Goal: Task Accomplishment & Management: Use online tool/utility

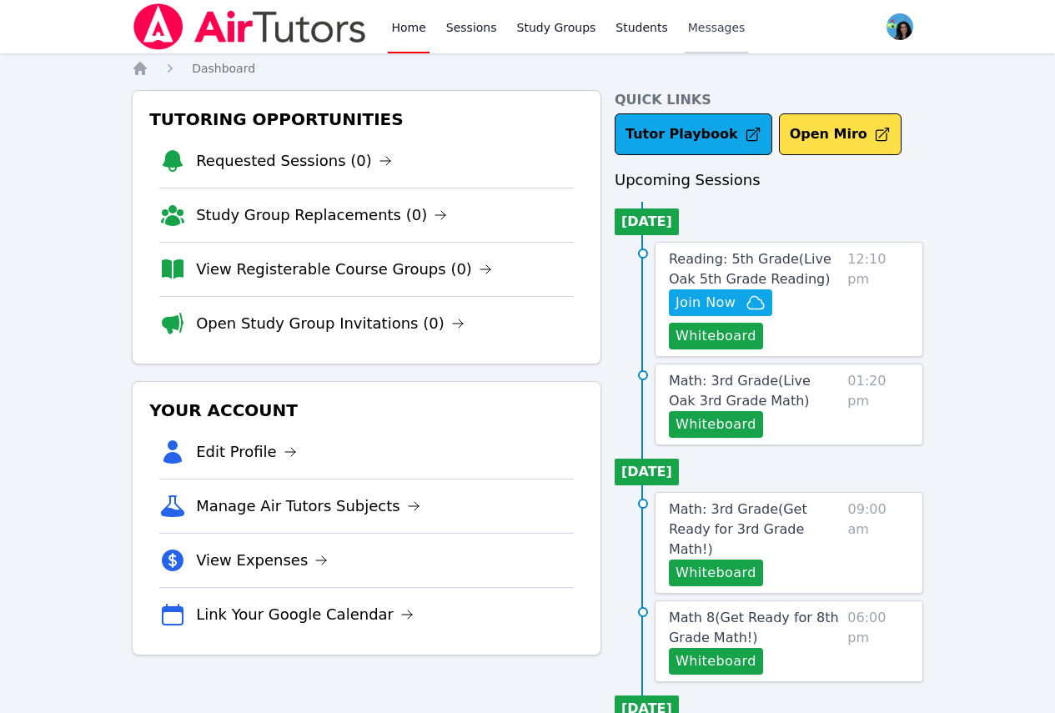
click at [688, 28] on span "Messages" at bounding box center [717, 27] width 58 height 17
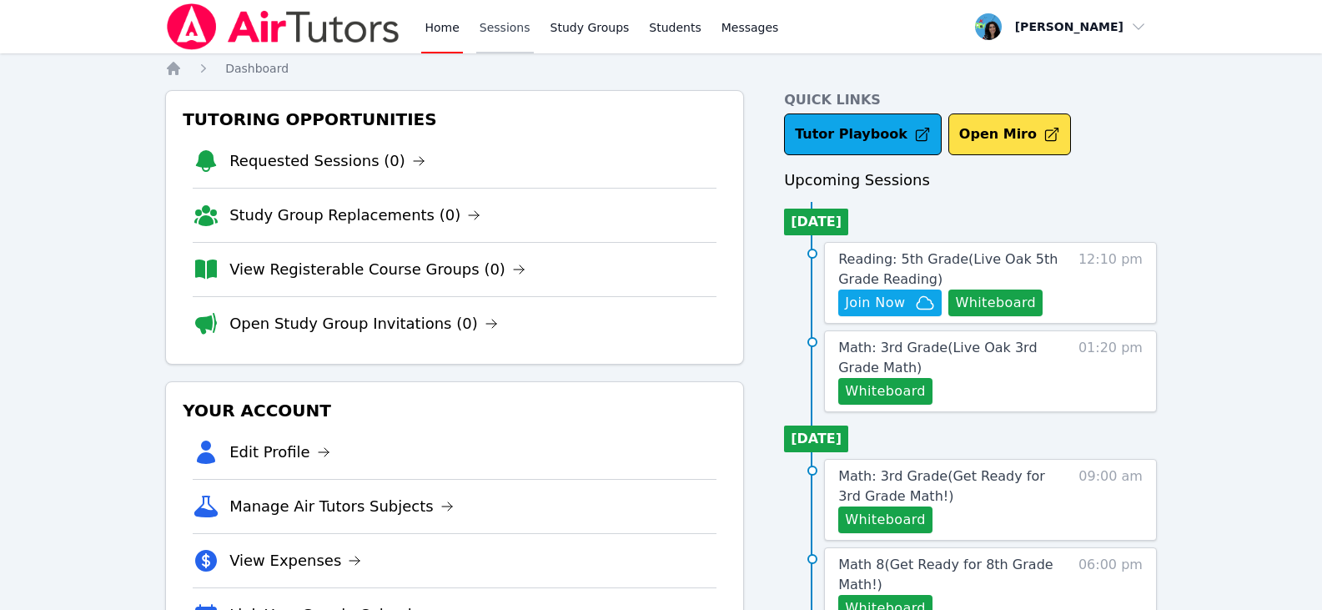
click at [520, 35] on link "Sessions" at bounding box center [505, 26] width 58 height 53
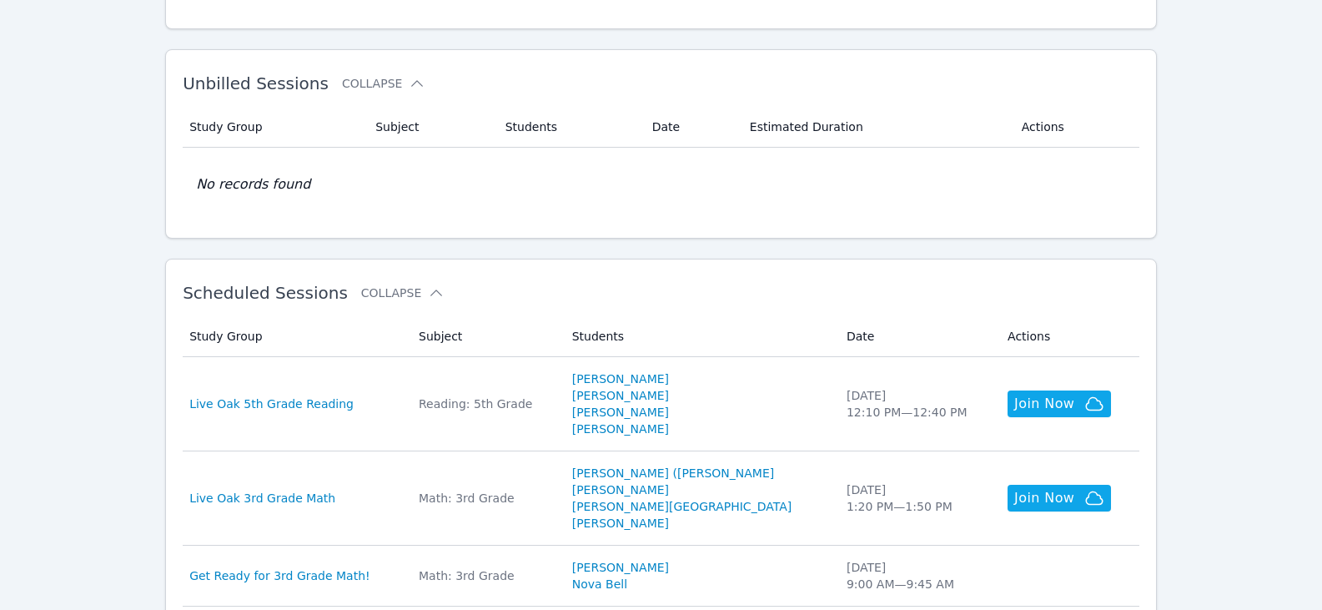
scroll to position [334, 0]
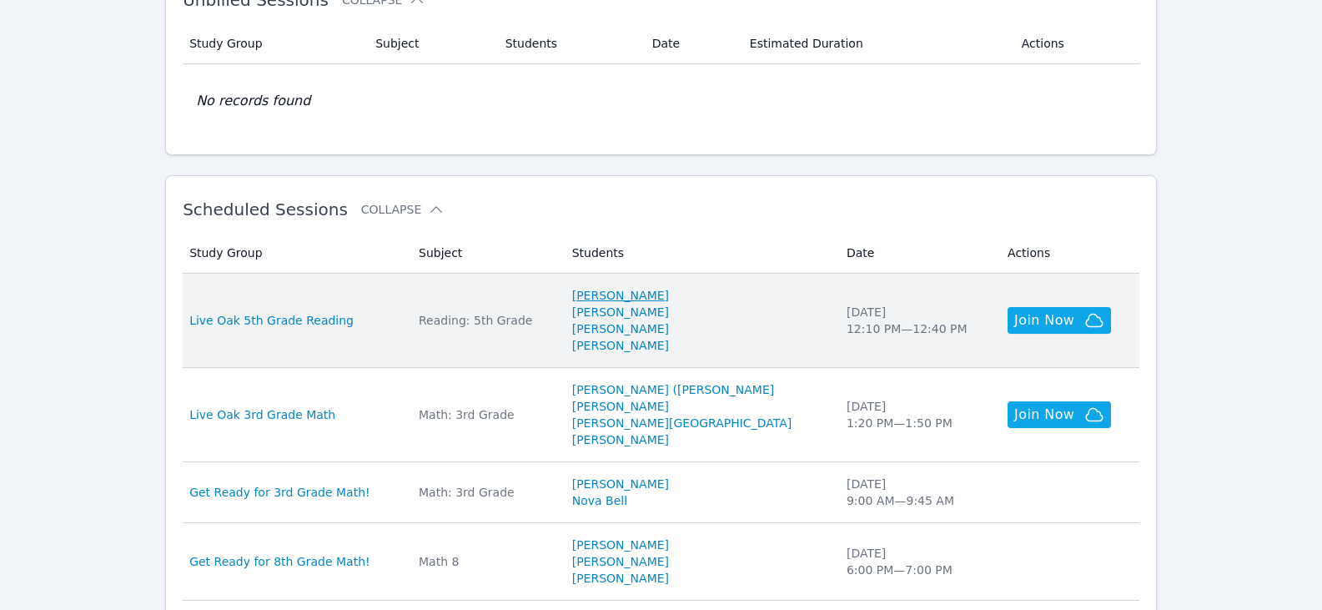
click at [656, 294] on link "[PERSON_NAME]" at bounding box center [620, 295] width 97 height 17
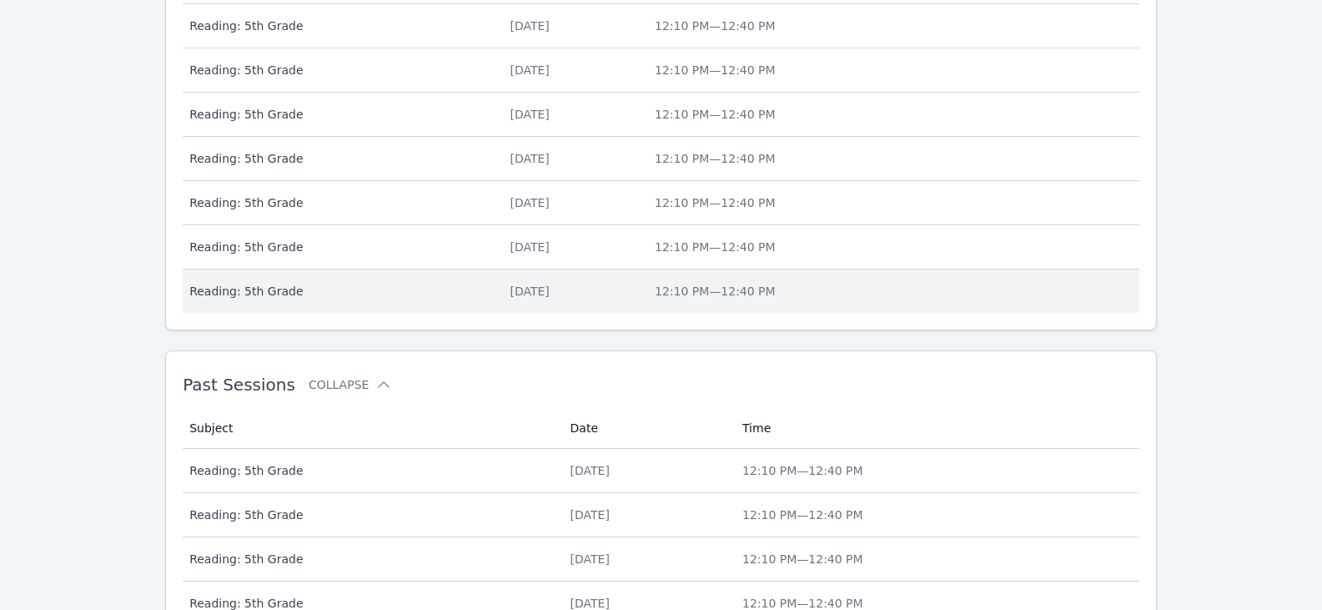
scroll to position [996, 0]
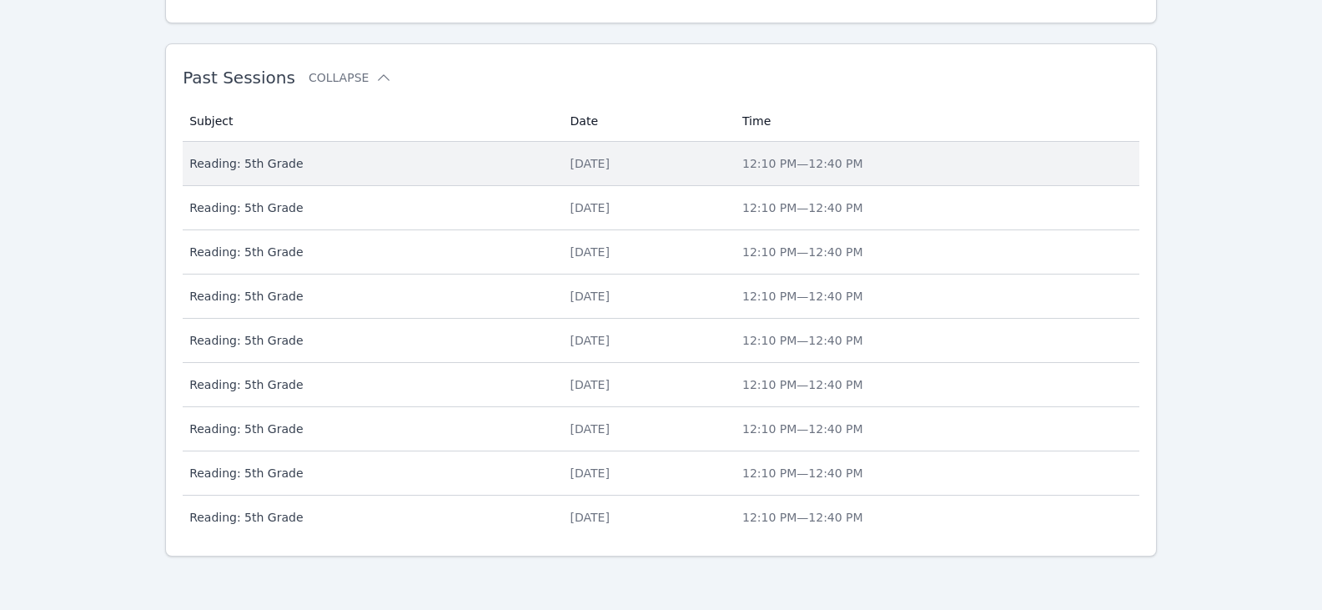
click at [576, 161] on div "[DATE]" at bounding box center [647, 163] width 152 height 17
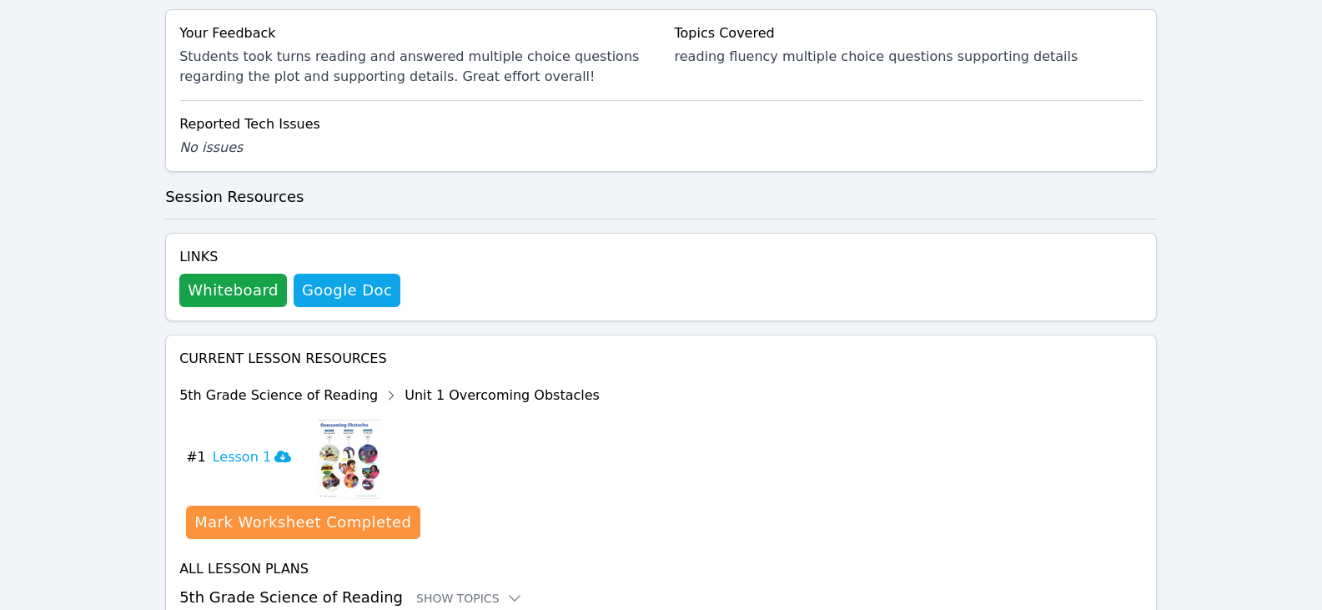
scroll to position [667, 0]
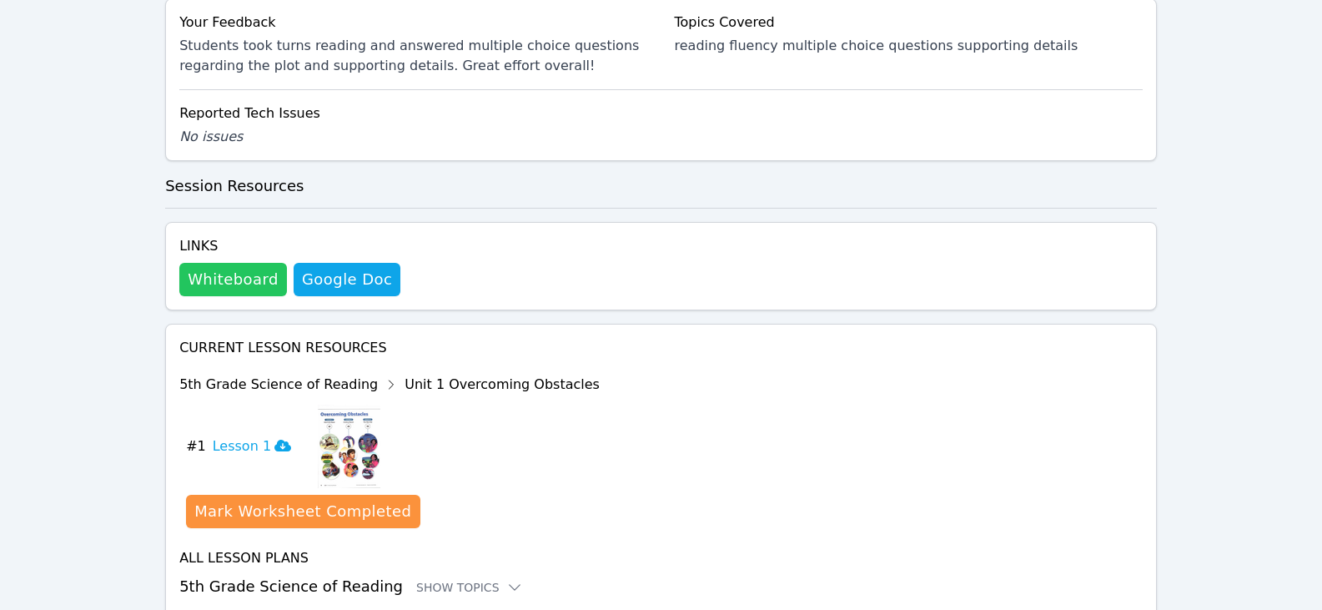
click at [254, 278] on button "Whiteboard" at bounding box center [233, 279] width 108 height 33
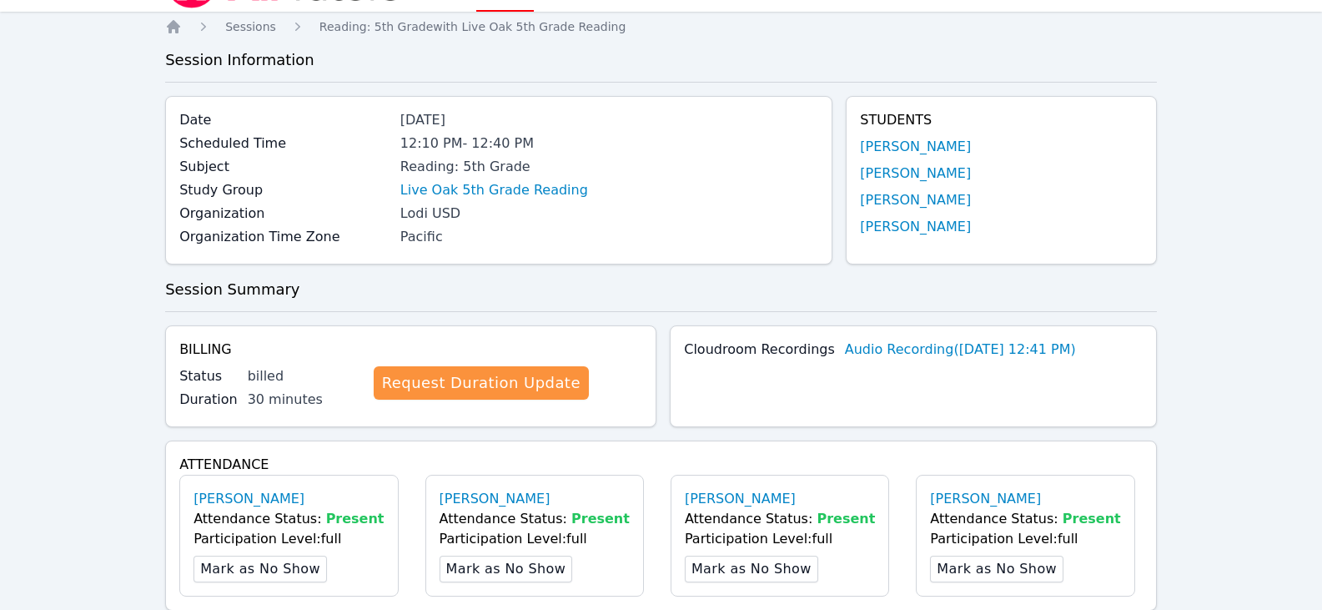
scroll to position [0, 0]
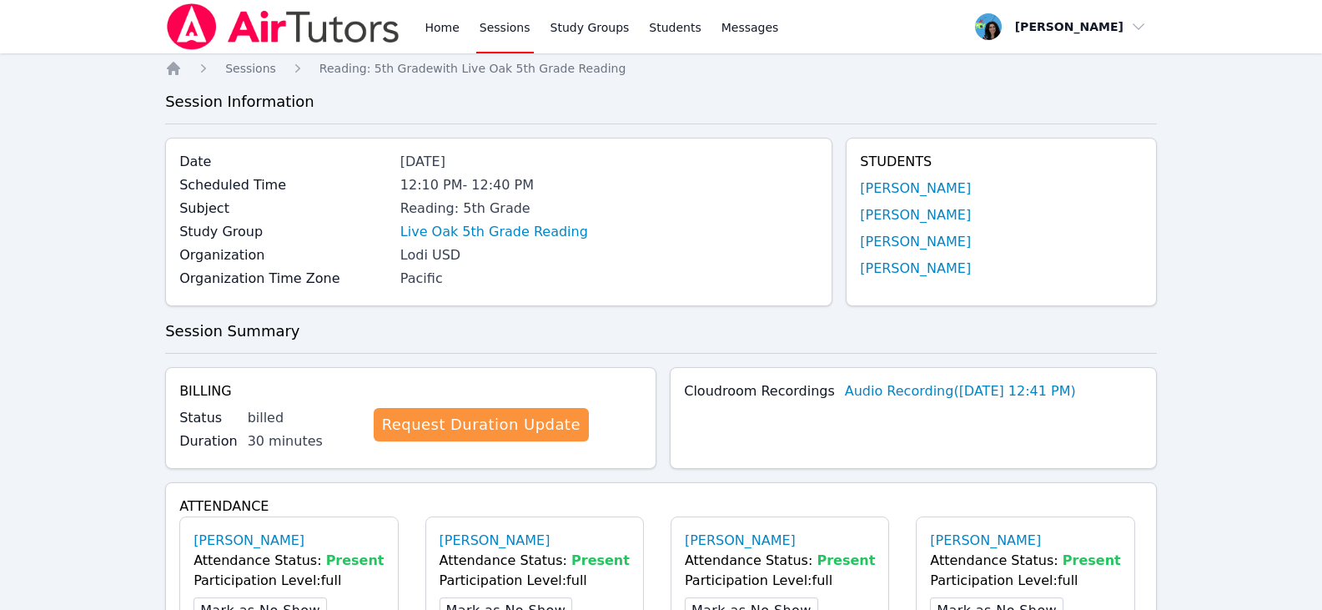
click at [486, 23] on link "Sessions" at bounding box center [505, 26] width 58 height 53
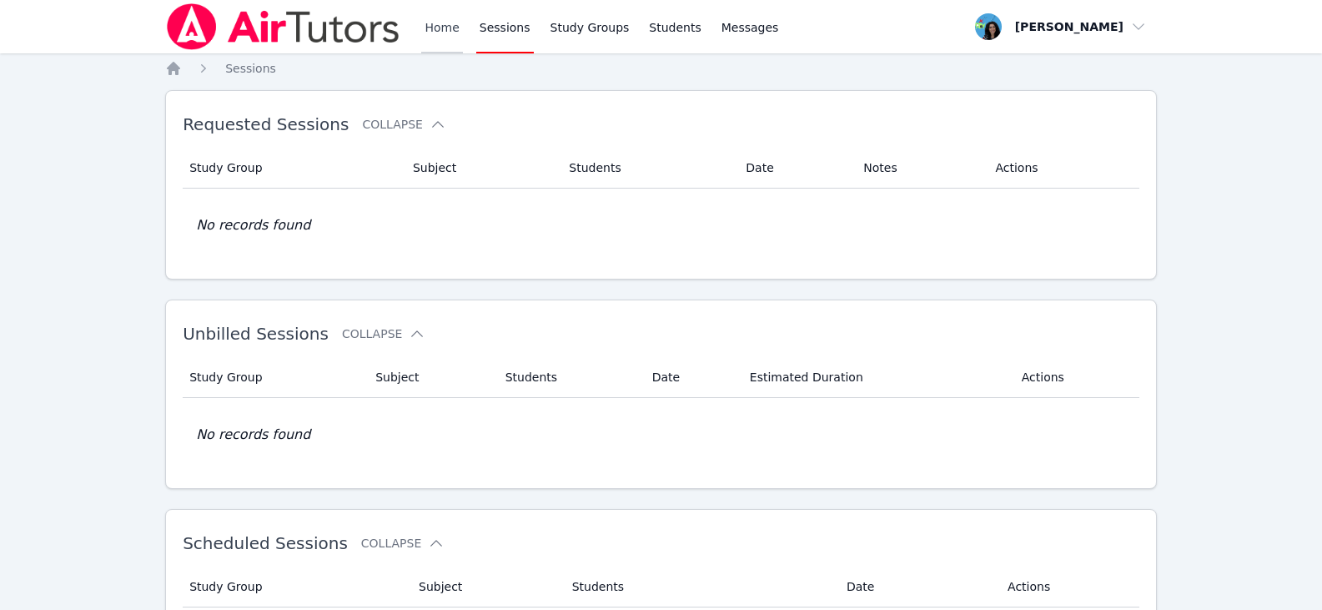
click at [450, 32] on link "Home" at bounding box center [441, 26] width 41 height 53
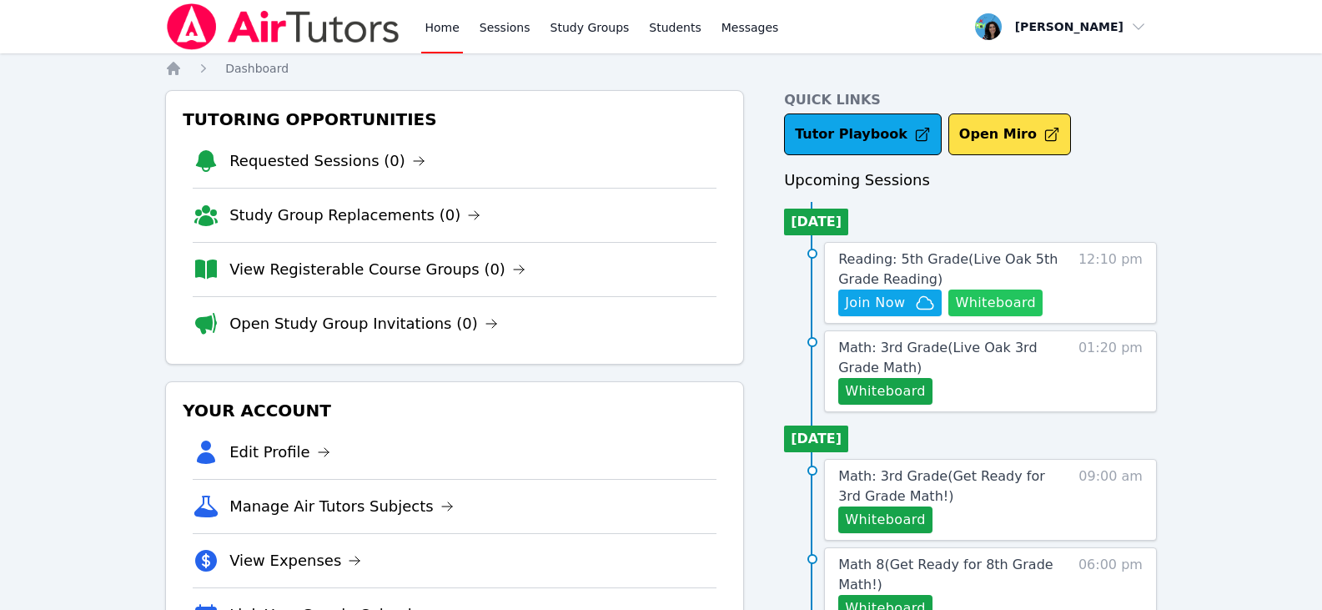
click at [1012, 298] on button "Whiteboard" at bounding box center [995, 302] width 94 height 27
click at [894, 304] on span "Join Now" at bounding box center [875, 303] width 60 height 20
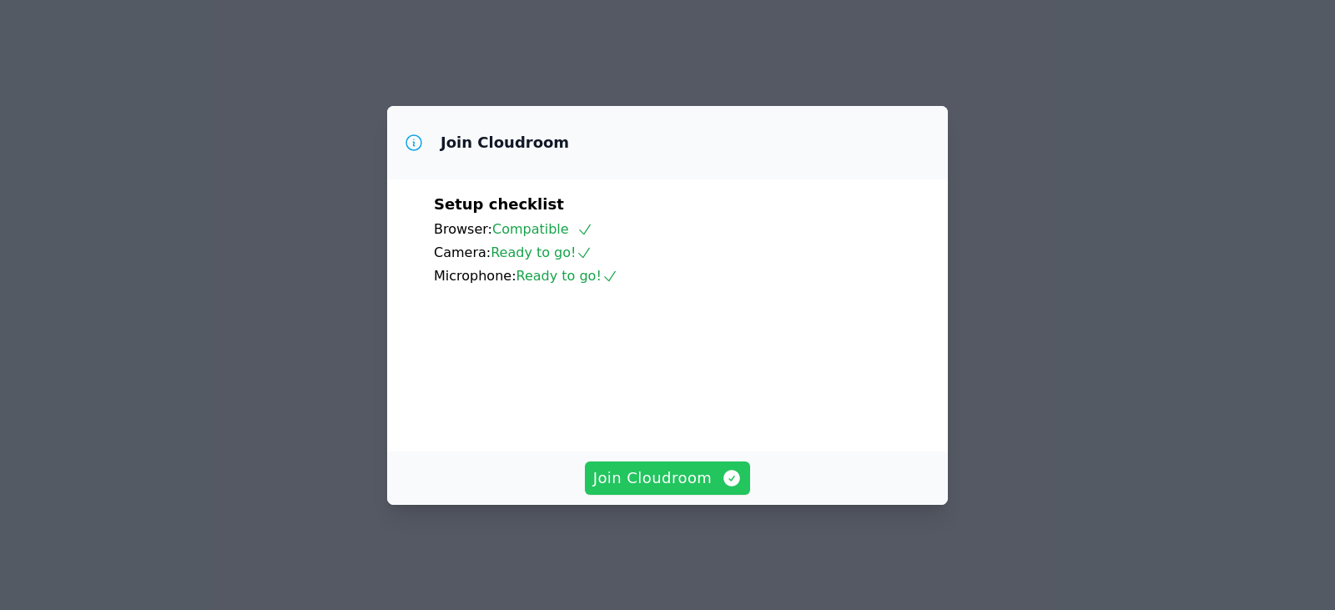
click at [723, 488] on icon "button" at bounding box center [732, 478] width 20 height 20
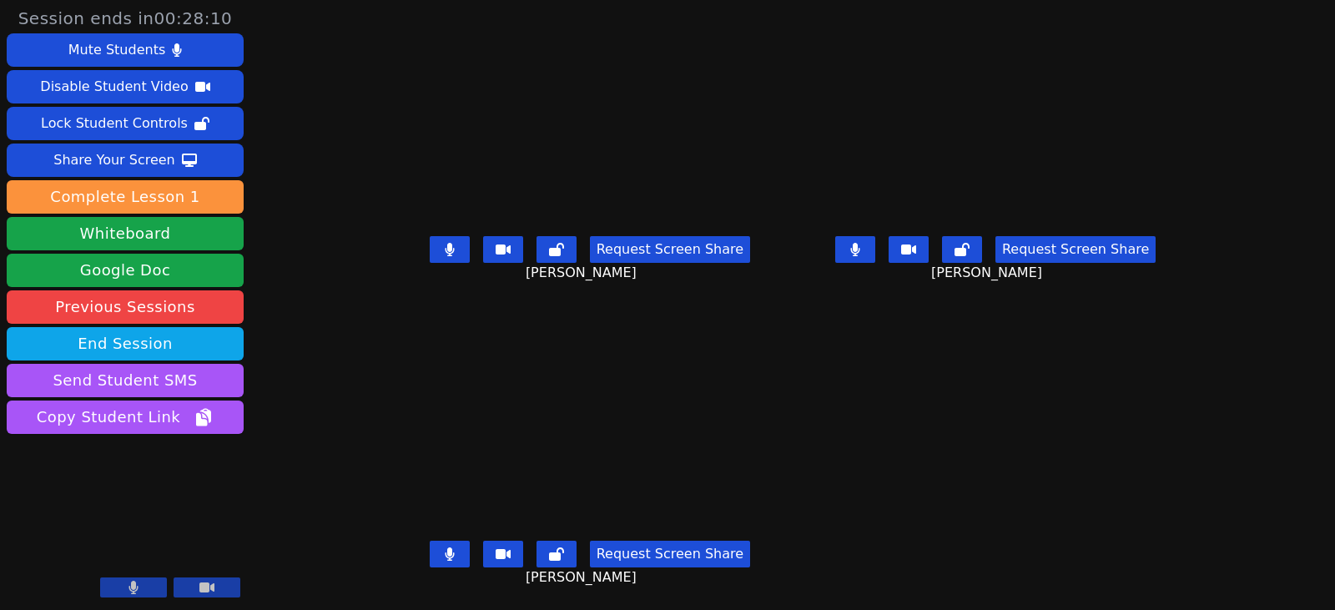
click at [875, 257] on button at bounding box center [855, 249] width 40 height 27
click at [449, 559] on button at bounding box center [450, 554] width 40 height 27
click at [445, 249] on icon at bounding box center [449, 249] width 9 height 13
click at [875, 240] on button at bounding box center [855, 249] width 40 height 27
click at [875, 257] on button at bounding box center [855, 249] width 40 height 27
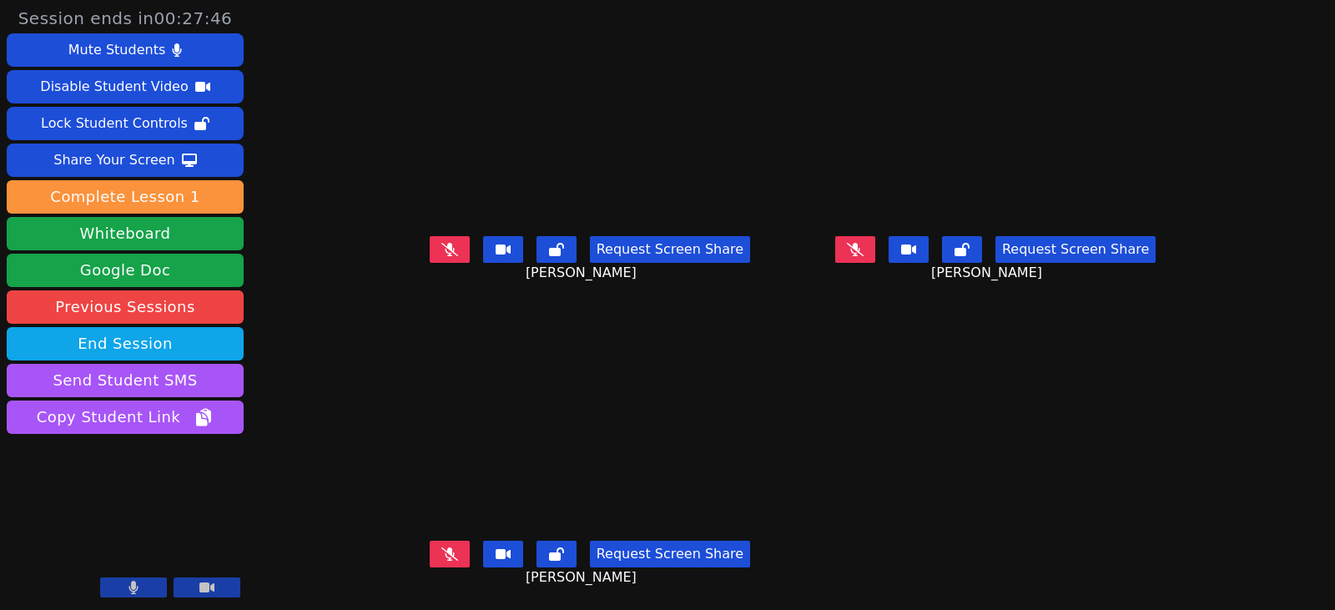
click at [441, 559] on icon at bounding box center [449, 553] width 17 height 13
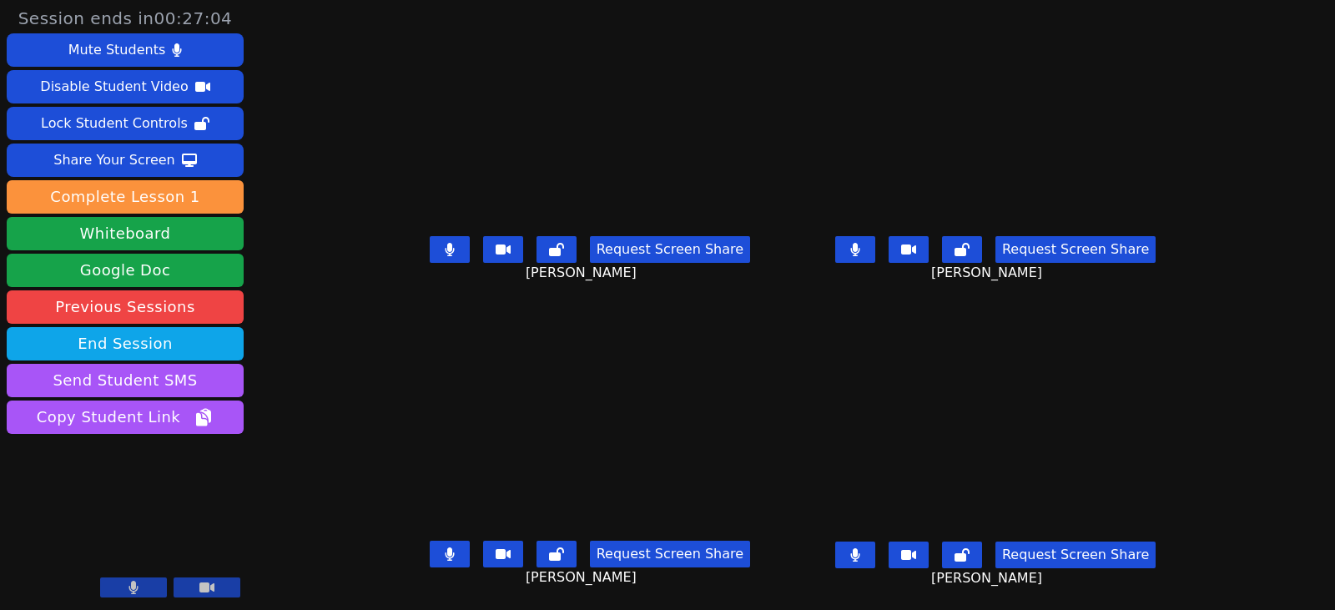
scroll to position [13, 0]
click at [875, 237] on button at bounding box center [855, 249] width 40 height 27
click at [860, 548] on icon at bounding box center [855, 554] width 10 height 13
click at [445, 547] on icon at bounding box center [449, 553] width 9 height 13
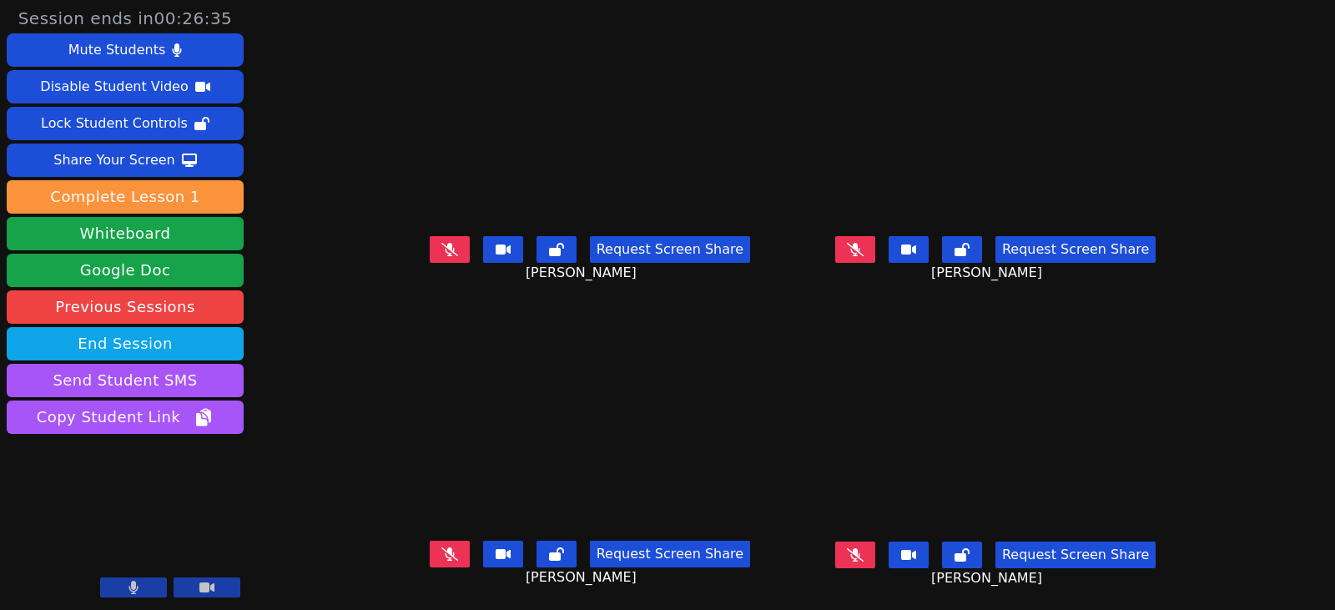
drag, startPoint x: 420, startPoint y: 237, endPoint x: 367, endPoint y: 270, distance: 63.0
click at [430, 237] on button at bounding box center [450, 249] width 40 height 27
click at [433, 541] on button at bounding box center [450, 554] width 40 height 27
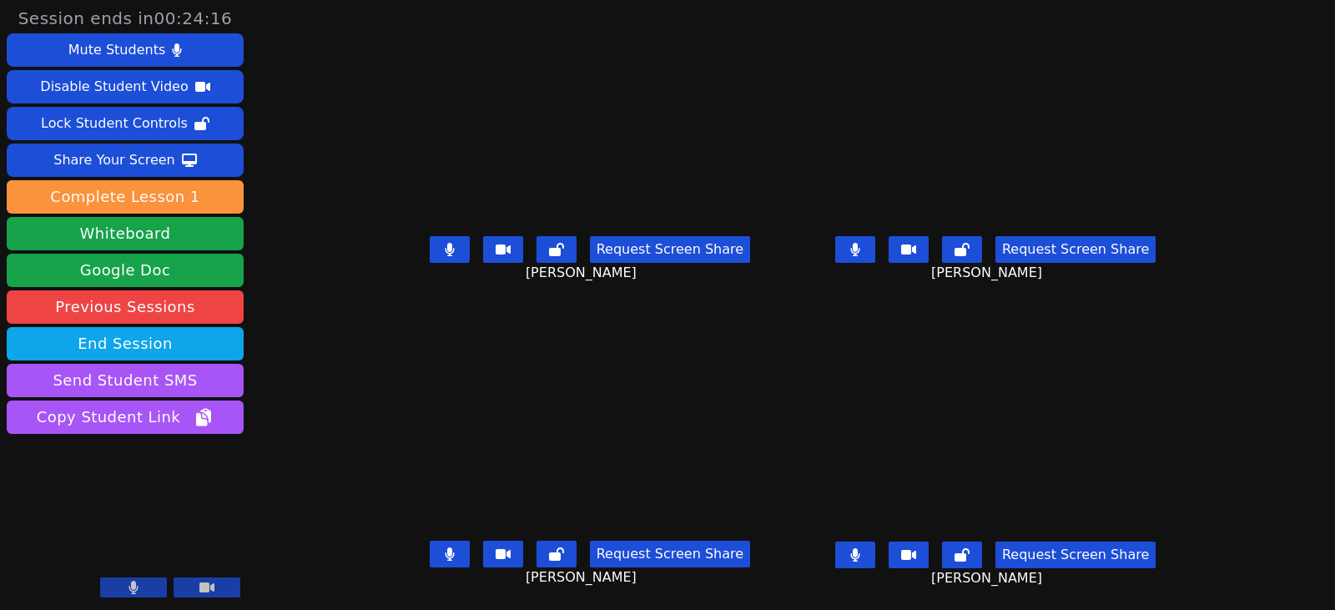
click at [445, 243] on icon at bounding box center [449, 249] width 9 height 13
click at [435, 541] on button at bounding box center [450, 554] width 40 height 27
click at [875, 239] on button at bounding box center [855, 249] width 40 height 27
click at [875, 541] on button at bounding box center [855, 554] width 40 height 27
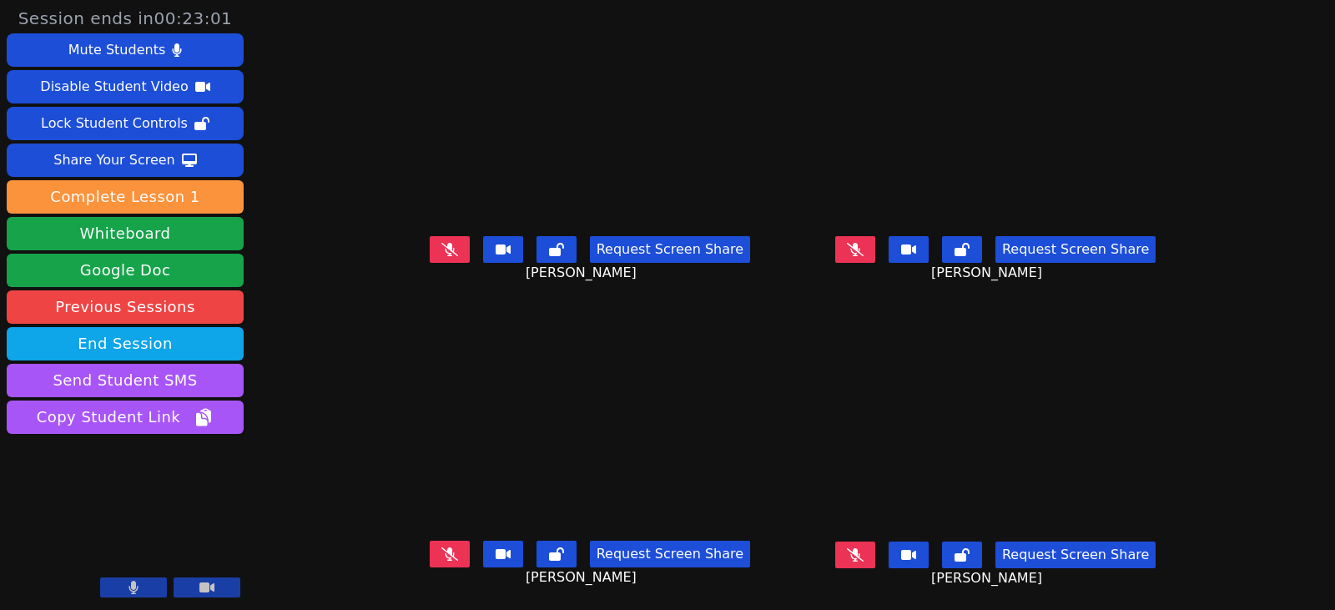
drag, startPoint x: 434, startPoint y: 248, endPoint x: 366, endPoint y: 247, distance: 67.6
click at [434, 248] on button at bounding box center [450, 249] width 40 height 27
click at [863, 243] on icon at bounding box center [855, 249] width 17 height 13
click at [440, 239] on button at bounding box center [450, 249] width 40 height 27
click at [859, 243] on icon at bounding box center [854, 249] width 9 height 13
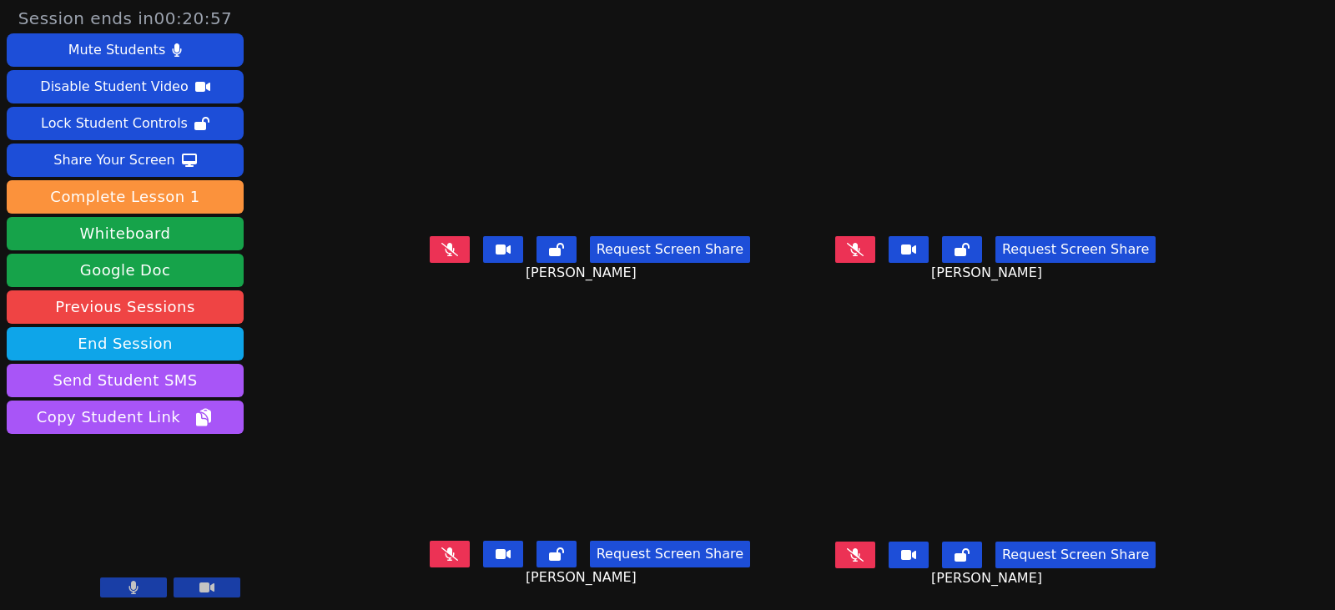
drag, startPoint x: 418, startPoint y: 238, endPoint x: 471, endPoint y: 241, distance: 53.5
click at [430, 239] on button at bounding box center [450, 249] width 40 height 27
click at [441, 547] on icon at bounding box center [449, 553] width 17 height 13
click at [875, 548] on button at bounding box center [855, 554] width 40 height 27
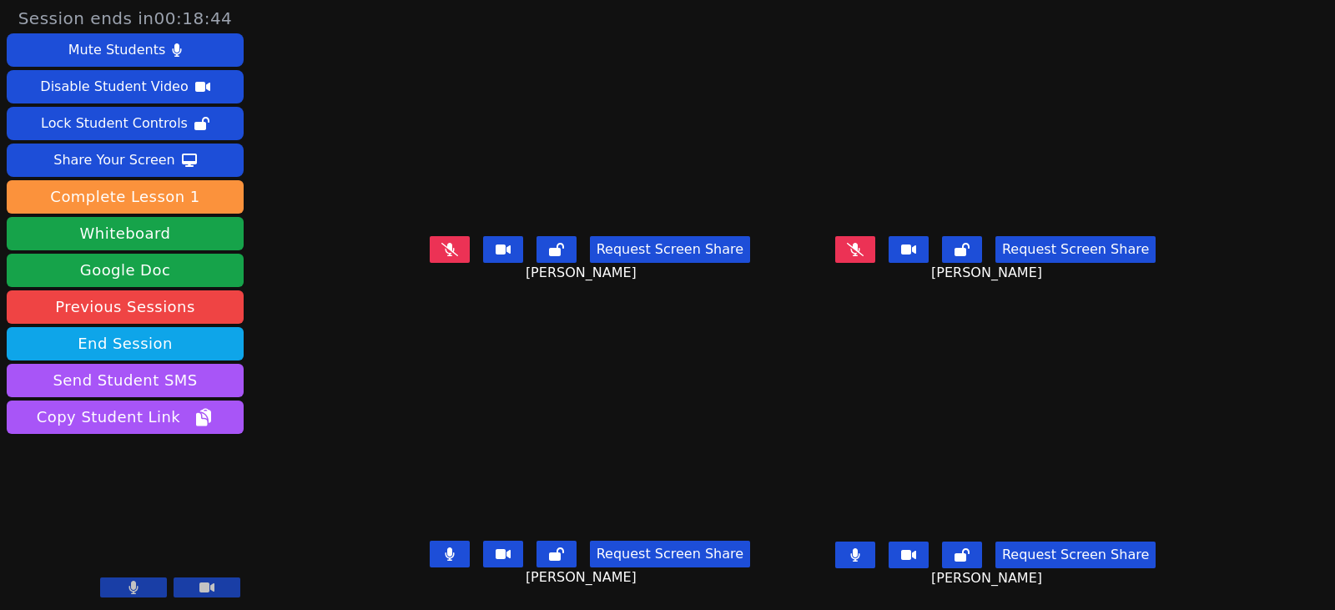
click at [445, 548] on icon at bounding box center [450, 553] width 10 height 13
click at [441, 243] on icon at bounding box center [449, 249] width 17 height 13
click at [436, 236] on button at bounding box center [450, 249] width 40 height 27
click at [859, 548] on icon at bounding box center [854, 554] width 9 height 13
drag, startPoint x: 419, startPoint y: 226, endPoint x: 412, endPoint y: 234, distance: 10.0
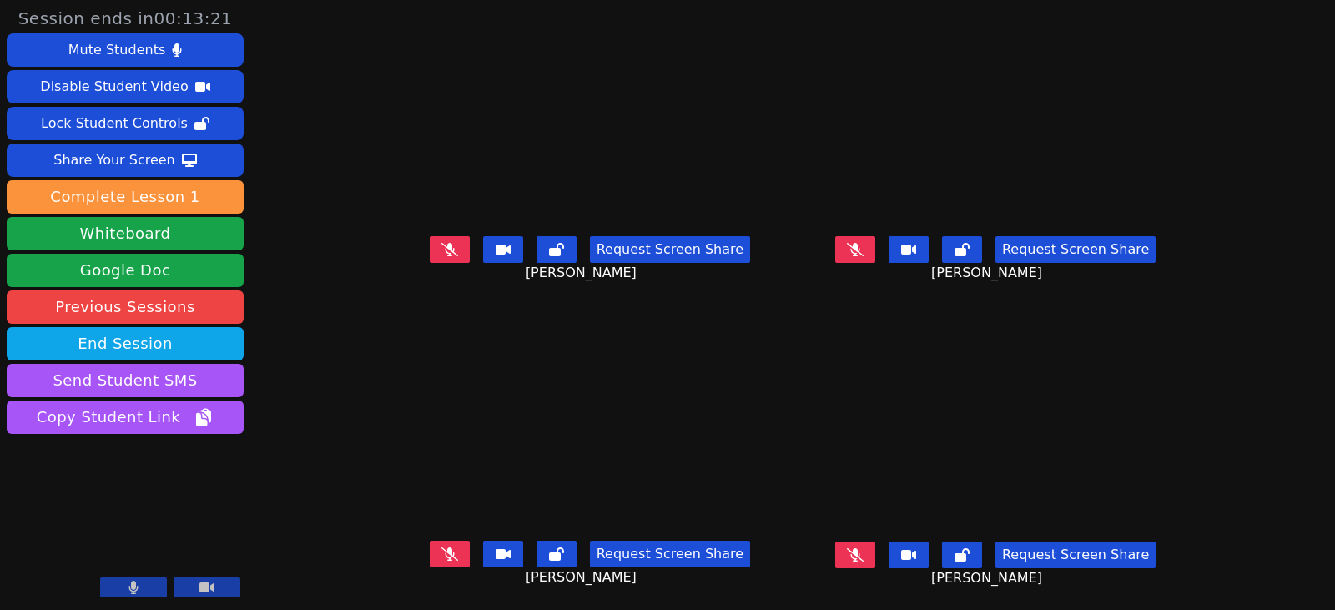
click at [430, 236] on button at bounding box center [450, 249] width 40 height 27
click at [430, 242] on button at bounding box center [450, 249] width 40 height 27
click at [445, 243] on icon at bounding box center [450, 249] width 10 height 13
click at [875, 546] on button at bounding box center [855, 554] width 40 height 27
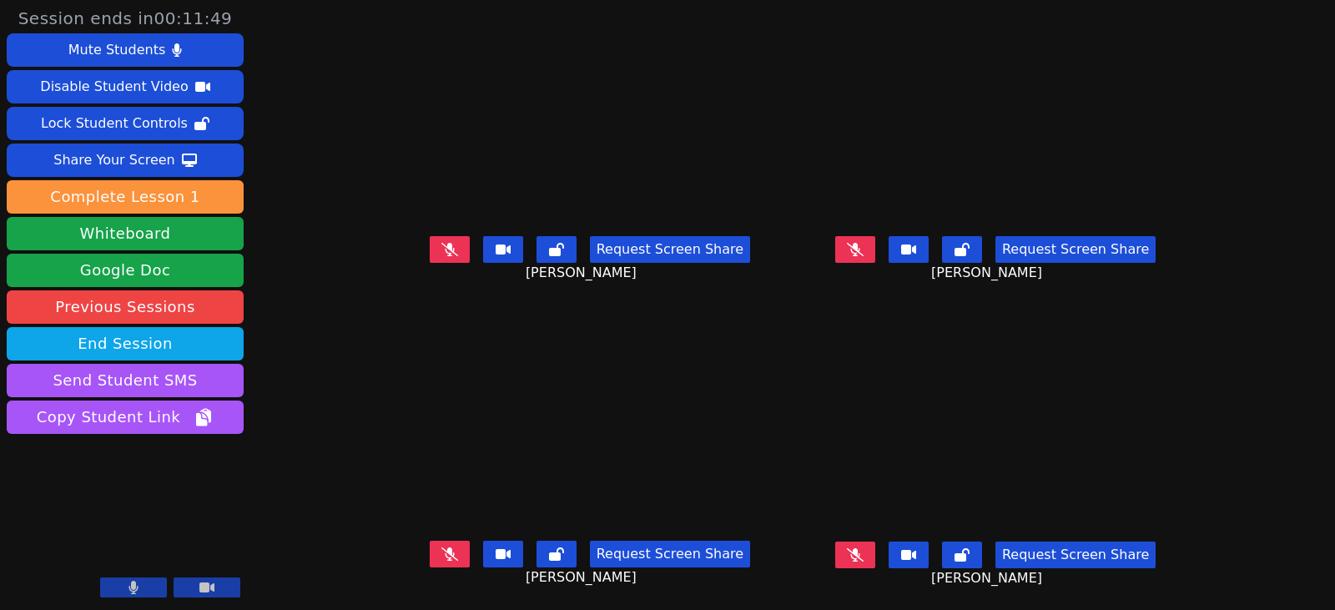
click at [863, 548] on icon at bounding box center [855, 554] width 17 height 13
click at [875, 541] on button at bounding box center [855, 554] width 40 height 27
click at [430, 551] on button at bounding box center [450, 554] width 40 height 27
click at [430, 249] on button at bounding box center [450, 249] width 40 height 27
click at [430, 243] on button at bounding box center [450, 249] width 40 height 27
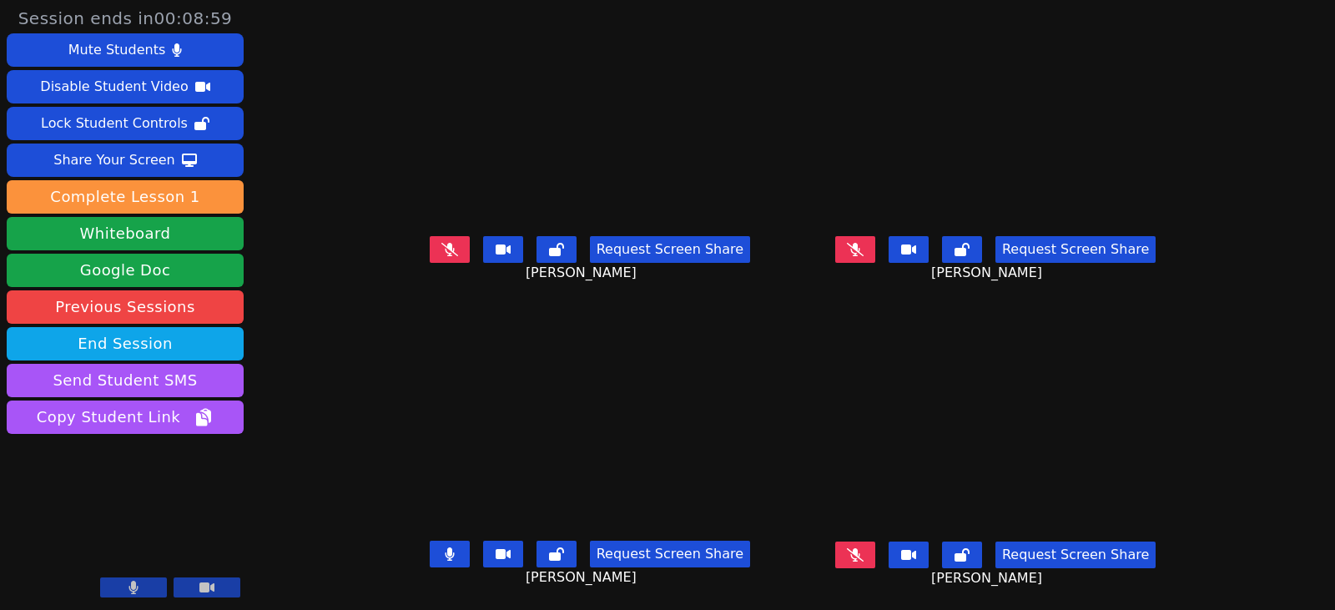
click at [441, 243] on icon at bounding box center [449, 249] width 17 height 13
drag, startPoint x: 432, startPoint y: 237, endPoint x: 443, endPoint y: 309, distance: 72.5
click at [445, 243] on icon at bounding box center [449, 249] width 9 height 13
click at [445, 547] on icon at bounding box center [450, 553] width 10 height 13
click at [441, 547] on icon at bounding box center [449, 553] width 17 height 13
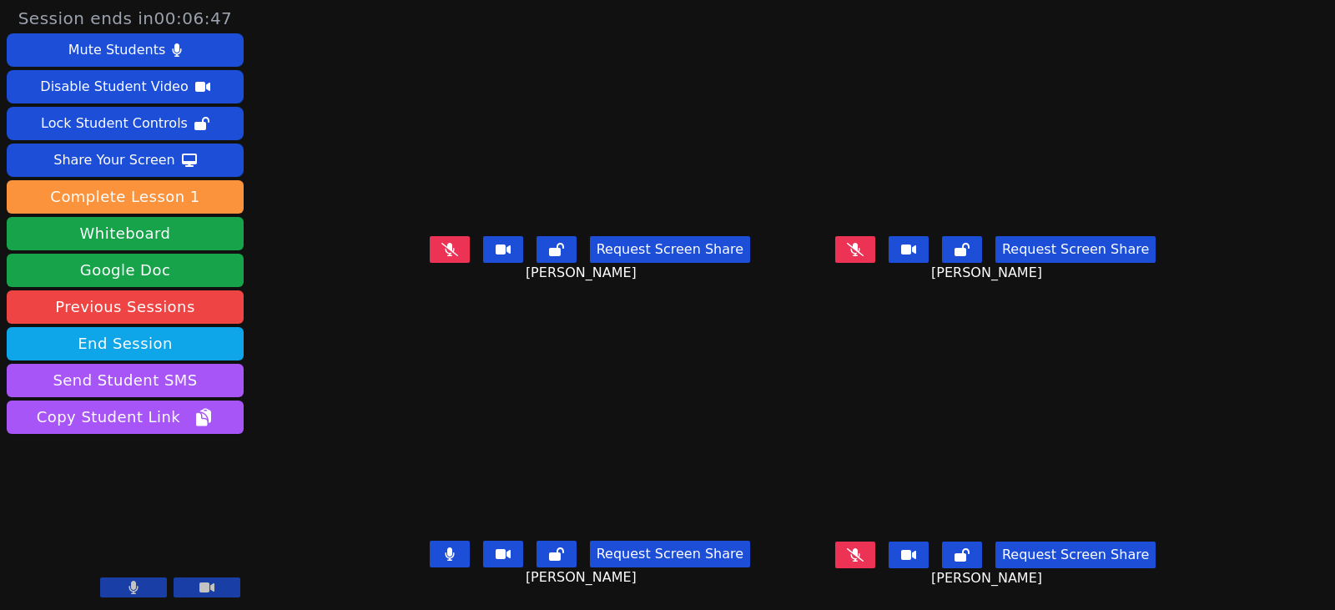
click at [863, 243] on icon at bounding box center [855, 249] width 17 height 13
click at [860, 243] on icon at bounding box center [855, 249] width 10 height 13
click at [445, 547] on icon at bounding box center [450, 553] width 10 height 13
click at [430, 244] on button at bounding box center [450, 249] width 40 height 27
click at [430, 236] on button at bounding box center [450, 249] width 40 height 27
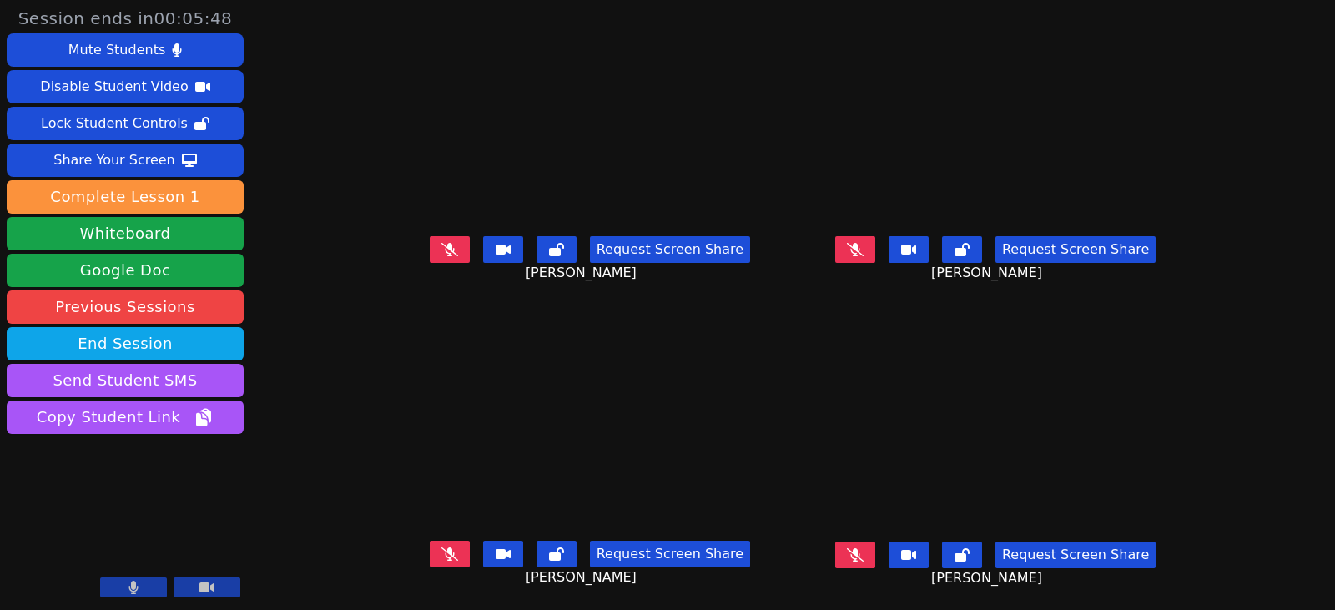
click at [863, 549] on icon at bounding box center [855, 553] width 17 height 13
click at [860, 548] on icon at bounding box center [855, 554] width 10 height 13
click at [442, 241] on button at bounding box center [450, 249] width 40 height 27
click at [430, 236] on button at bounding box center [450, 249] width 40 height 27
click at [863, 243] on icon at bounding box center [855, 249] width 17 height 13
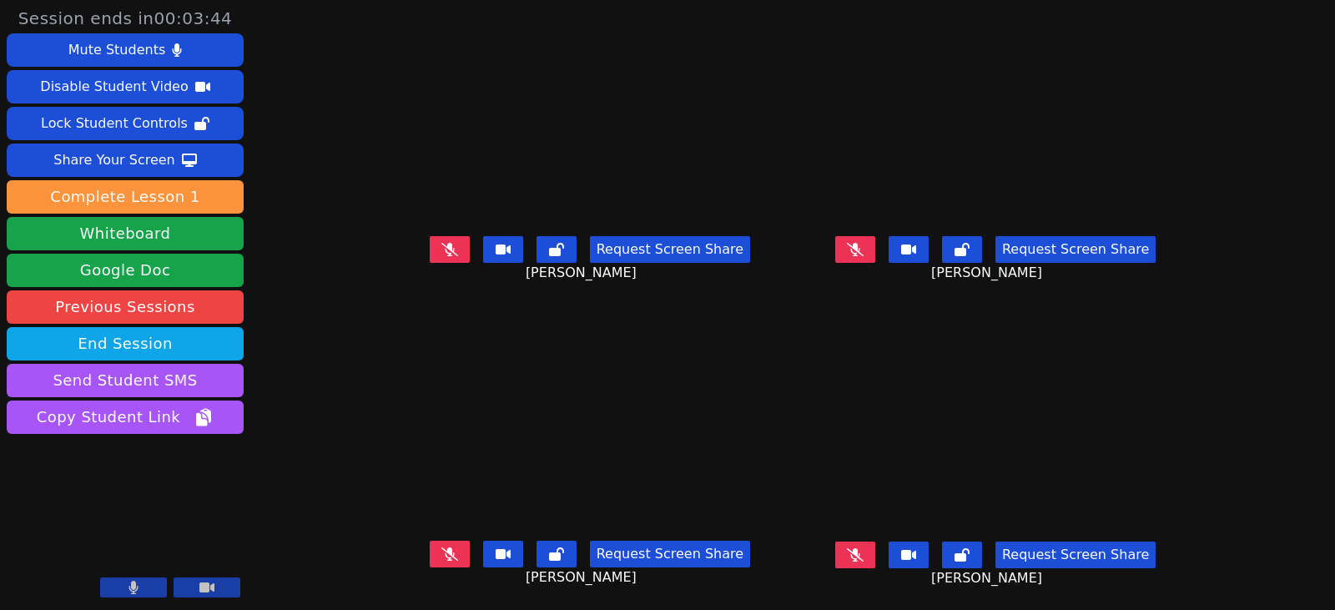
click at [441, 243] on icon at bounding box center [449, 249] width 17 height 13
click at [436, 241] on button at bounding box center [450, 249] width 40 height 27
click at [863, 243] on icon at bounding box center [855, 249] width 17 height 13
drag, startPoint x: 435, startPoint y: 542, endPoint x: 501, endPoint y: 522, distance: 69.7
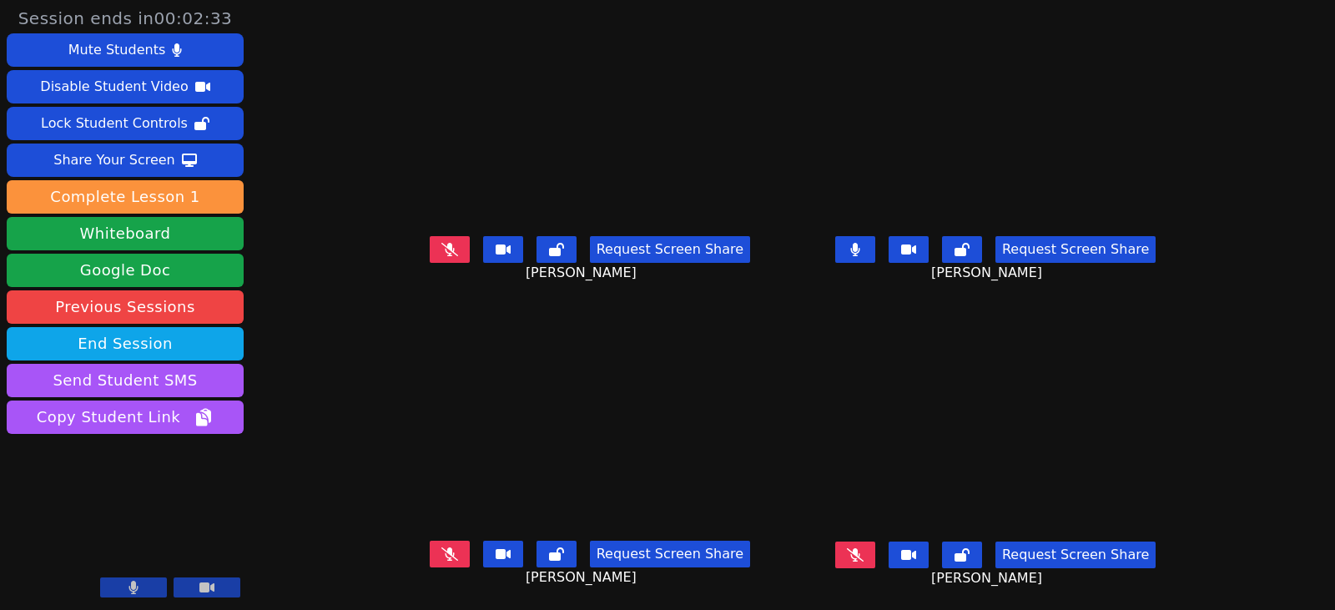
click at [441, 547] on icon at bounding box center [449, 553] width 17 height 13
click at [875, 239] on button at bounding box center [855, 249] width 40 height 27
click at [445, 547] on icon at bounding box center [449, 553] width 9 height 13
click at [863, 548] on icon at bounding box center [855, 554] width 17 height 13
click at [872, 547] on button at bounding box center [855, 554] width 40 height 27
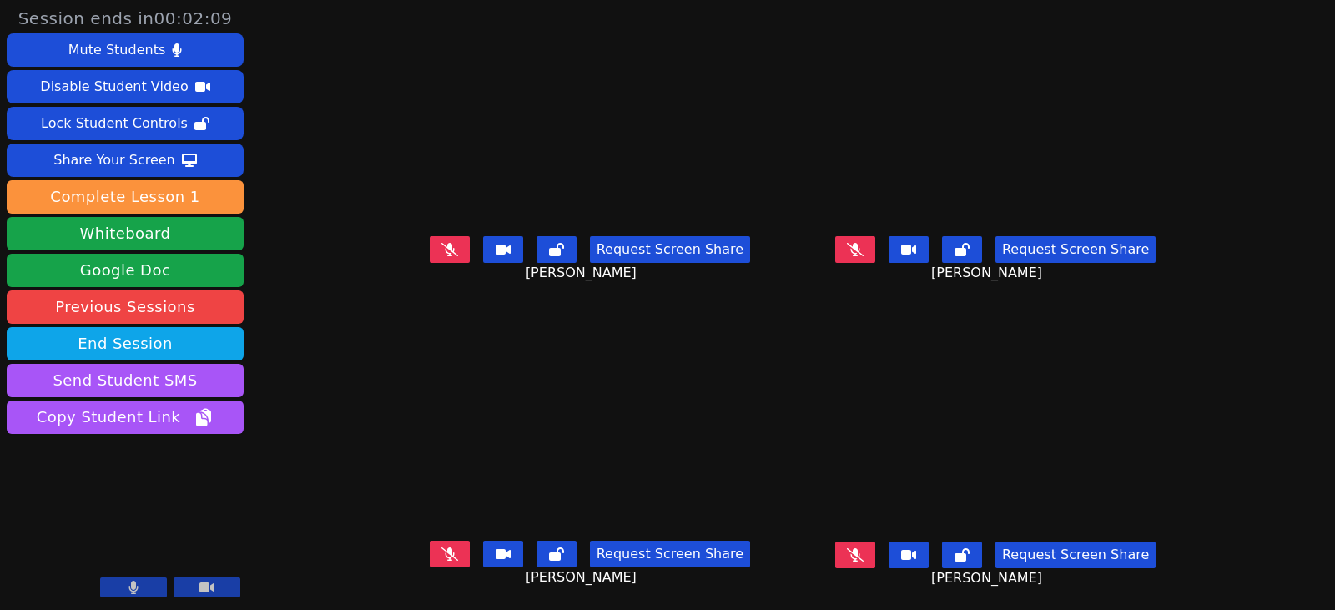
click at [430, 237] on button at bounding box center [450, 249] width 40 height 27
click at [430, 246] on button at bounding box center [450, 249] width 40 height 27
click at [875, 236] on button at bounding box center [855, 249] width 40 height 27
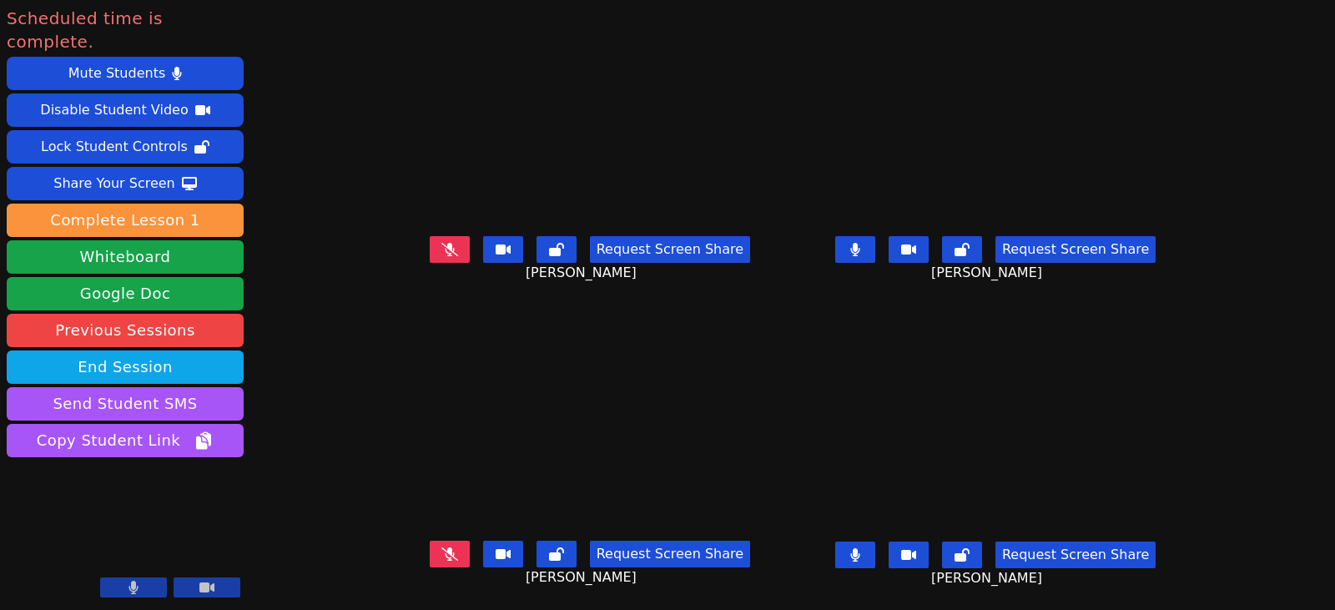
click at [430, 236] on button at bounding box center [450, 249] width 40 height 27
click at [430, 541] on button at bounding box center [450, 554] width 40 height 27
click at [875, 544] on button at bounding box center [855, 554] width 40 height 27
click at [863, 547] on icon at bounding box center [855, 553] width 17 height 13
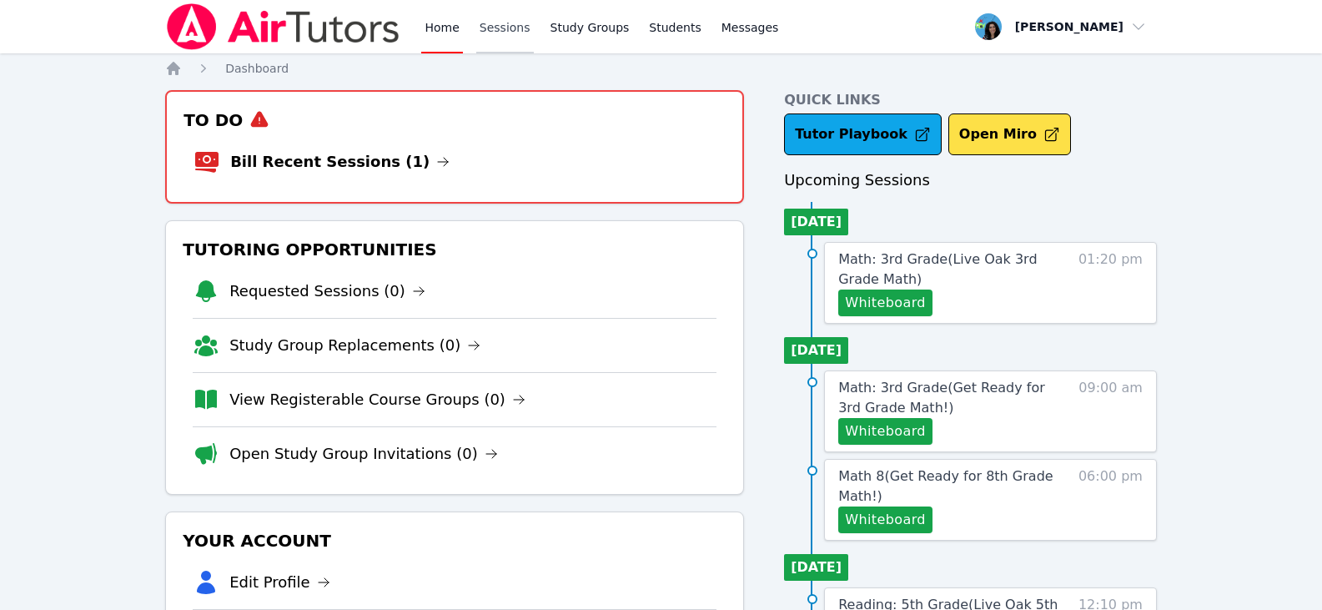
click at [487, 16] on link "Sessions" at bounding box center [505, 26] width 58 height 53
